Goal: Task Accomplishment & Management: Use online tool/utility

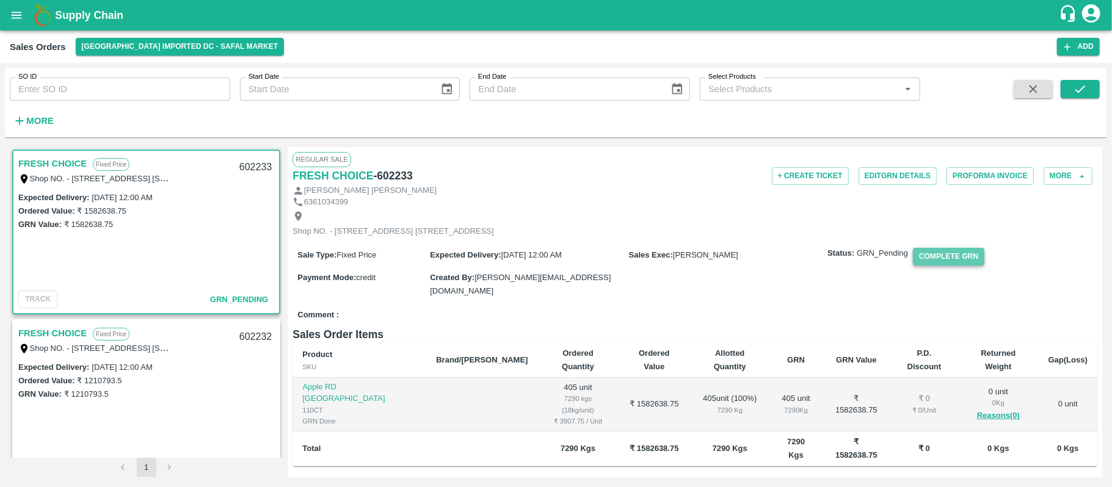
click at [956, 266] on button "Complete GRN" at bounding box center [948, 257] width 71 height 18
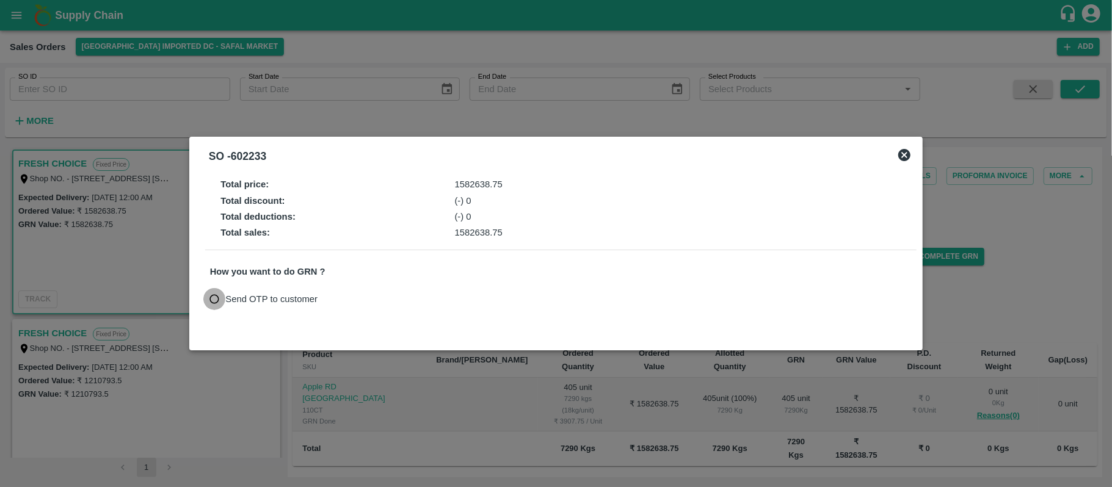
click at [214, 302] on input "Send OTP to customer" at bounding box center [214, 299] width 23 height 23
radio input "true"
click at [346, 299] on button "Send OTP" at bounding box center [352, 299] width 50 height 18
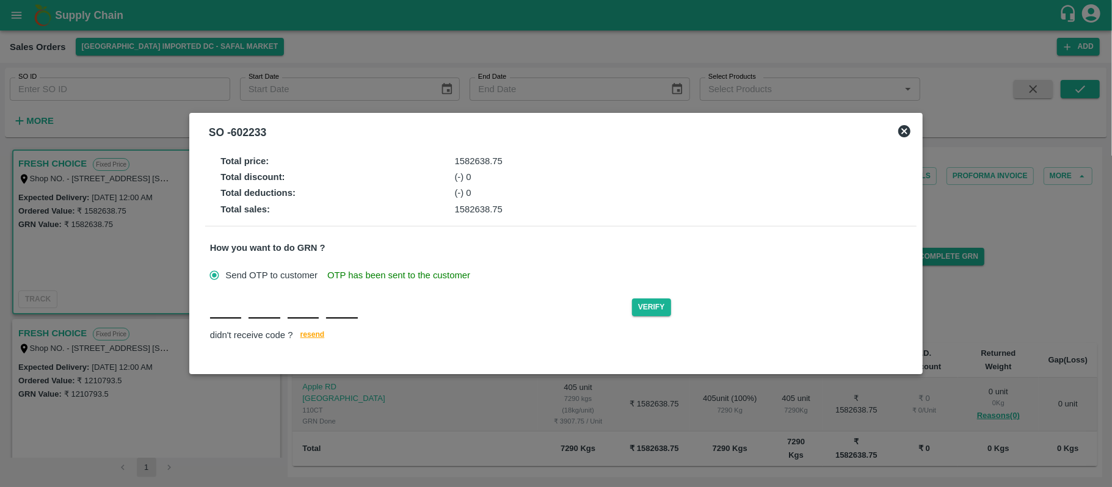
click at [230, 314] on input "text" at bounding box center [225, 308] width 31 height 22
type input "Q"
type input "H"
type input "O"
type input "J"
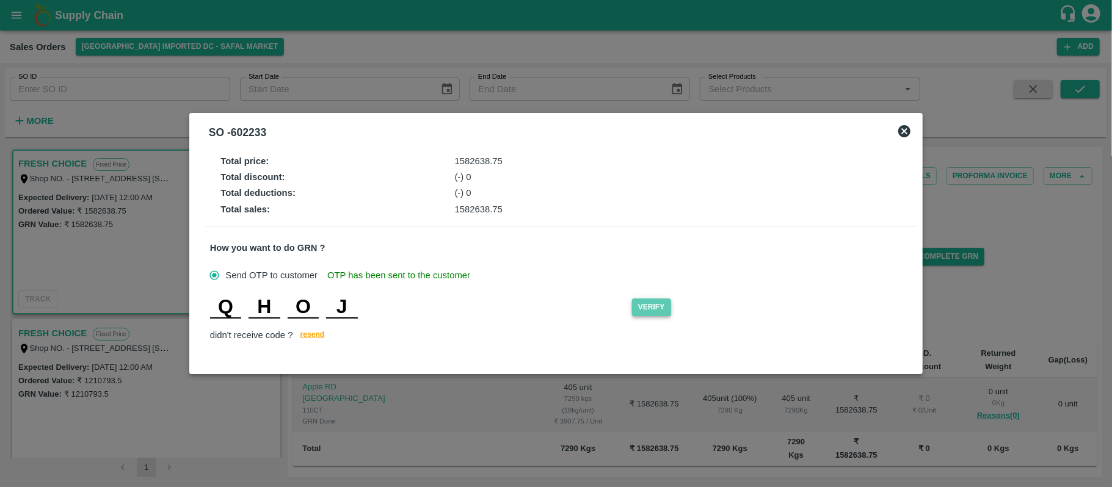
click at [648, 302] on button "Verify" at bounding box center [651, 308] width 39 height 18
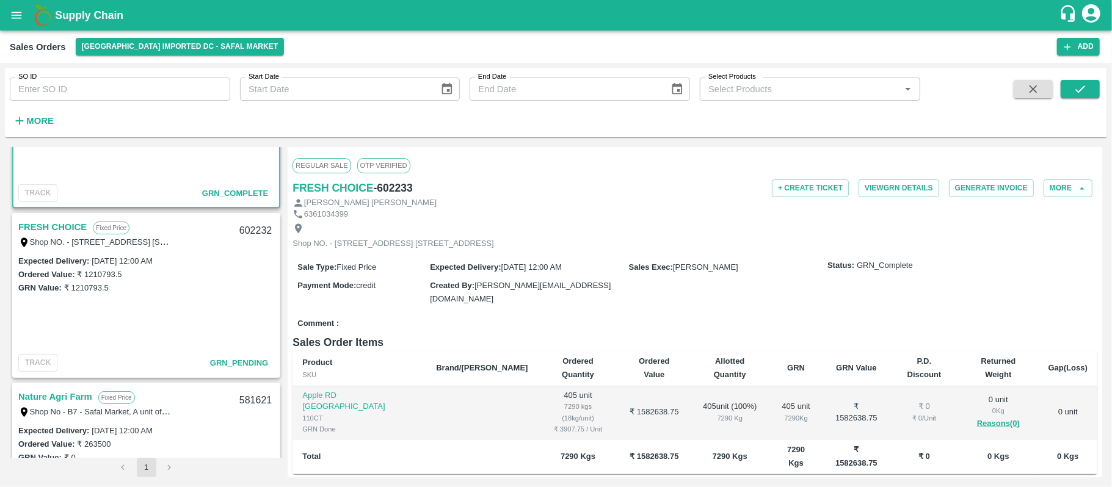
scroll to position [108, 0]
click at [57, 226] on link "FRESH CHOICE" at bounding box center [52, 226] width 68 height 16
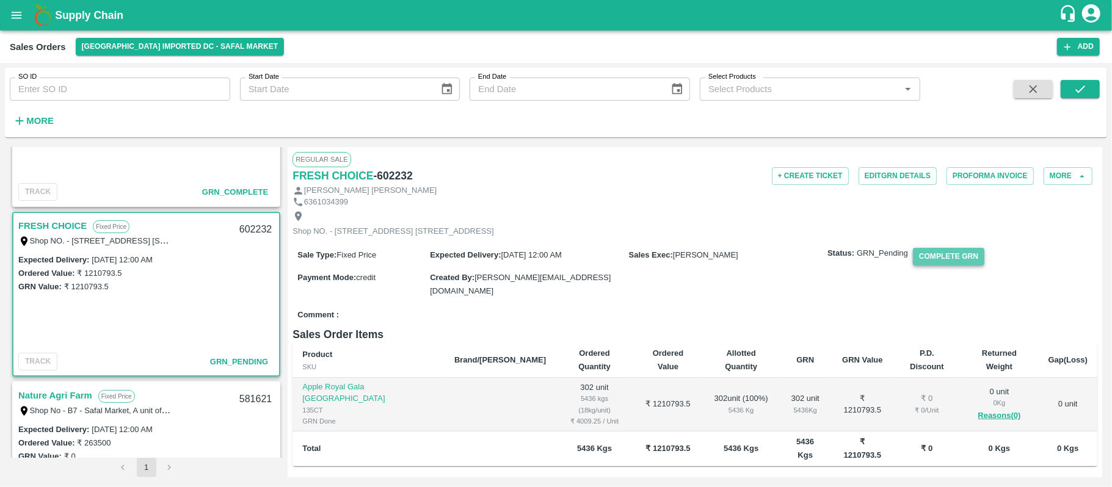
click at [941, 266] on button "Complete GRN" at bounding box center [948, 257] width 71 height 18
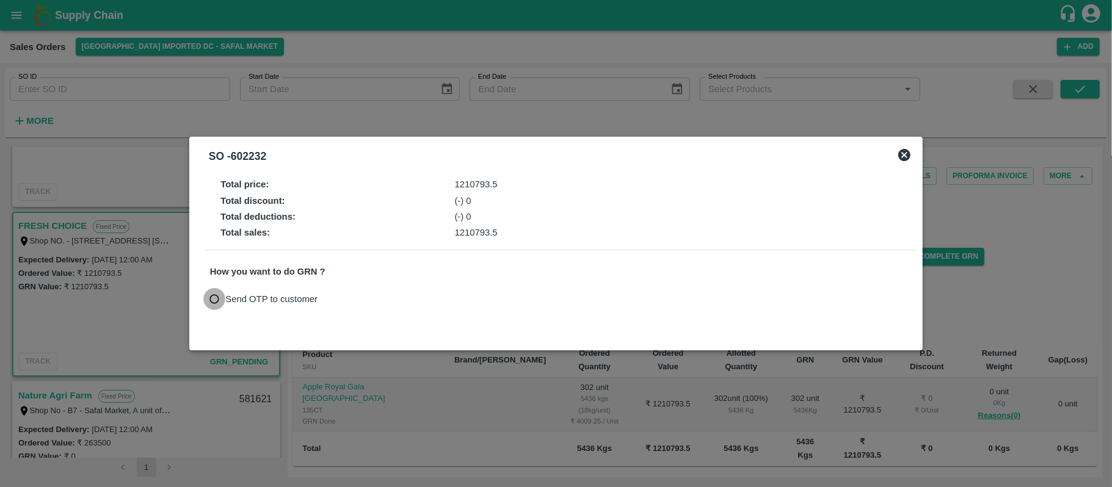
click at [211, 304] on input "Send OTP to customer" at bounding box center [214, 299] width 23 height 23
radio input "true"
click at [338, 299] on button "Send OTP" at bounding box center [352, 299] width 50 height 18
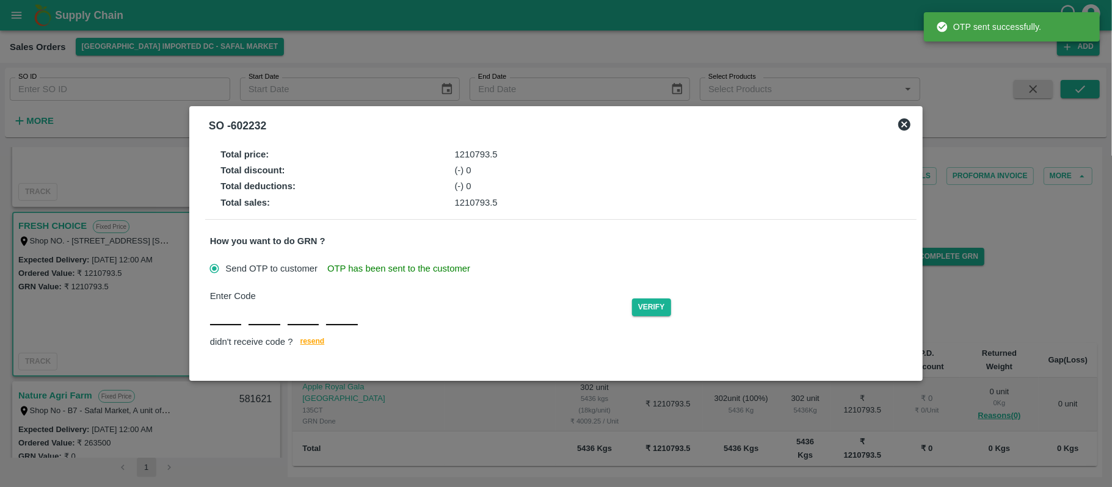
click at [232, 314] on input "text" at bounding box center [225, 315] width 31 height 22
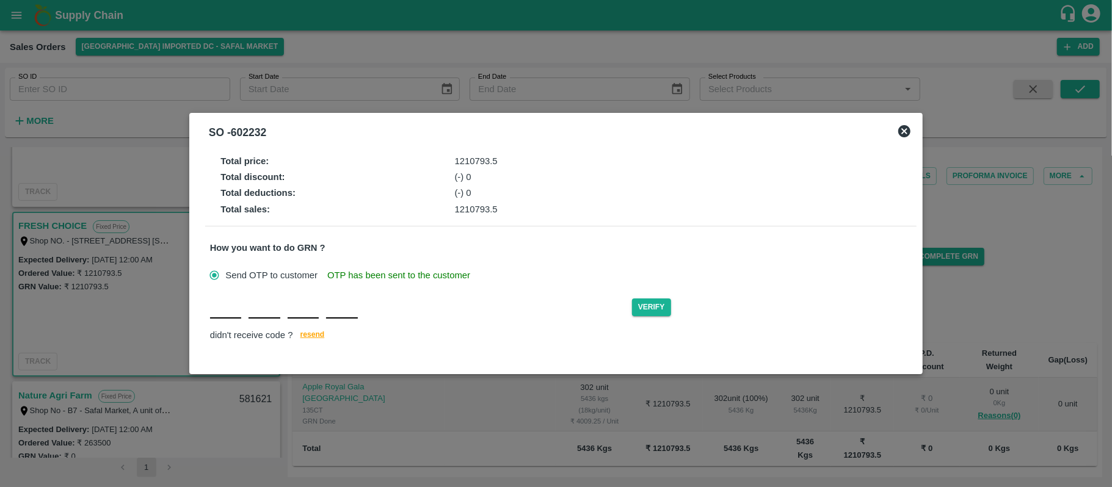
type input "O"
type input "S"
type input "B"
type input "Y"
click at [654, 299] on button "Verify" at bounding box center [651, 308] width 39 height 18
